Goal: Check status: Check status

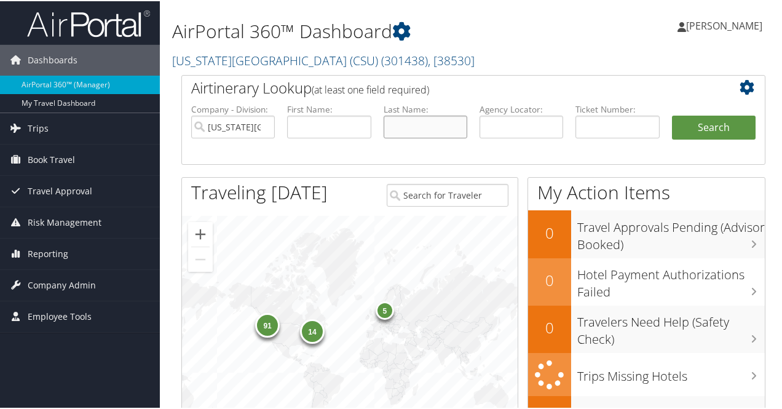
click at [406, 128] on input "text" at bounding box center [425, 125] width 84 height 23
type input "[PERSON_NAME]"
click at [672, 114] on button "Search" at bounding box center [714, 126] width 84 height 25
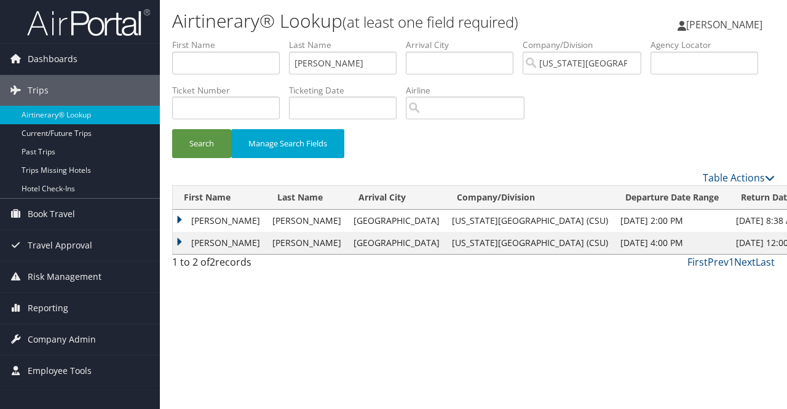
click at [289, 222] on td "[PERSON_NAME]" at bounding box center [306, 221] width 81 height 22
click at [180, 218] on td "[PERSON_NAME]" at bounding box center [219, 221] width 93 height 22
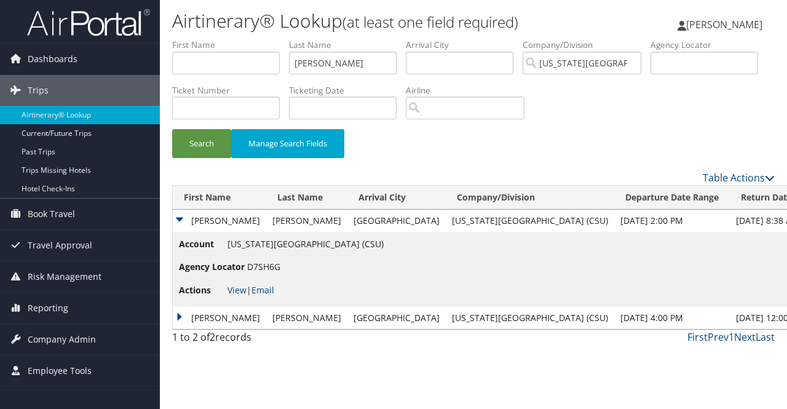
click at [332, 221] on td "[PERSON_NAME]" at bounding box center [306, 221] width 81 height 22
click at [471, 218] on td "[US_STATE][GEOGRAPHIC_DATA] (CSU)" at bounding box center [530, 221] width 168 height 22
click at [233, 289] on link "View" at bounding box center [236, 290] width 19 height 12
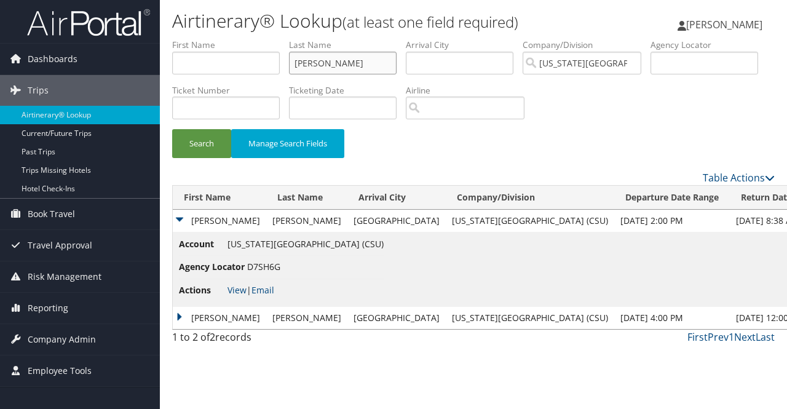
drag, startPoint x: 347, startPoint y: 57, endPoint x: 210, endPoint y: 77, distance: 138.5
click at [210, 39] on ul "First Name Last Name [PERSON_NAME] Departure City Arrival City Company/Division…" at bounding box center [473, 39] width 602 height 0
type input "[PERSON_NAME]"
click at [172, 129] on button "Search" at bounding box center [201, 143] width 59 height 29
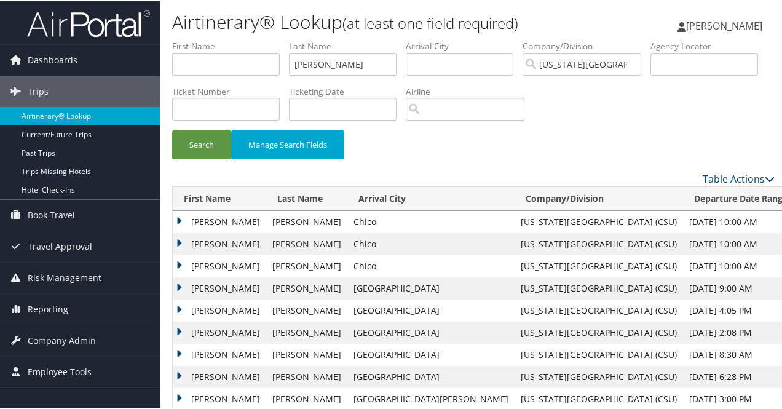
click at [218, 285] on td "[PERSON_NAME]" at bounding box center [219, 287] width 93 height 22
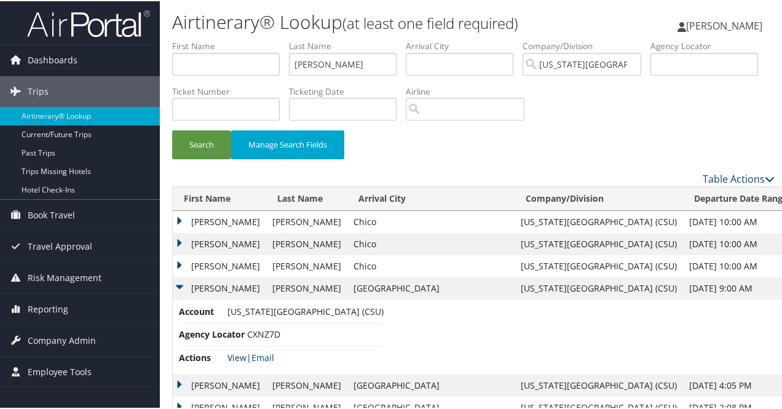
click at [233, 356] on link "View" at bounding box center [236, 356] width 19 height 12
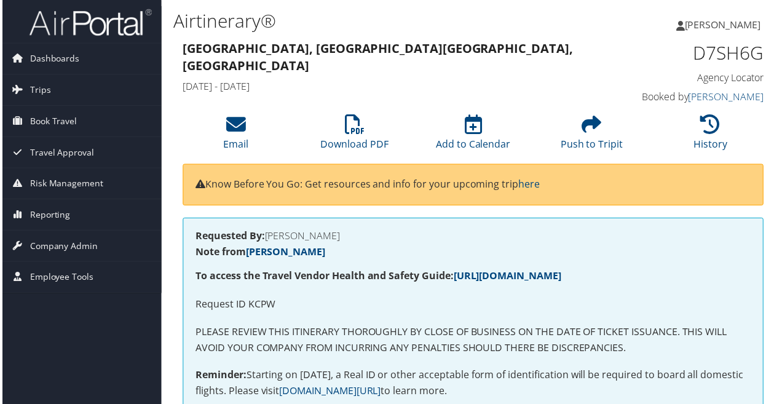
click at [253, 304] on p "Request ID KCPW" at bounding box center [473, 306] width 558 height 16
copy p "KCPW"
